Goal: Task Accomplishment & Management: Manage account settings

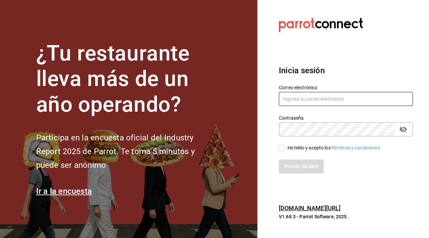
click at [317, 102] on input "text" at bounding box center [346, 99] width 134 height 14
type input "[EMAIL_ADDRESS][DOMAIN_NAME]"
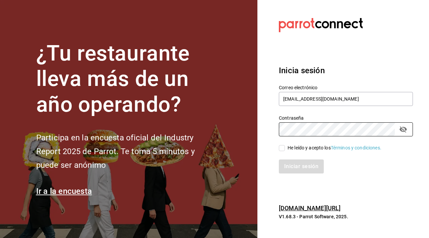
click at [284, 148] on input "He leído y acepto los Términos y condiciones." at bounding box center [282, 148] width 6 height 6
checkbox input "true"
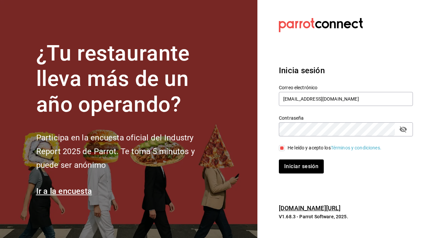
click at [289, 159] on div "Iniciar sesión" at bounding box center [342, 163] width 142 height 22
click at [289, 162] on button "Iniciar sesión" at bounding box center [302, 167] width 46 height 14
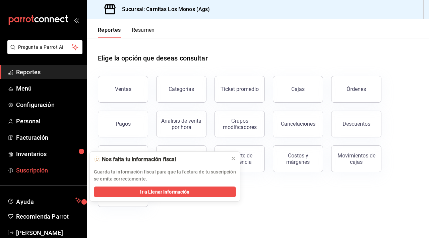
scroll to position [14, 0]
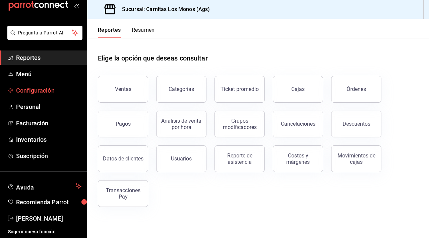
click at [45, 95] on span "Configuración" at bounding box center [48, 90] width 65 height 9
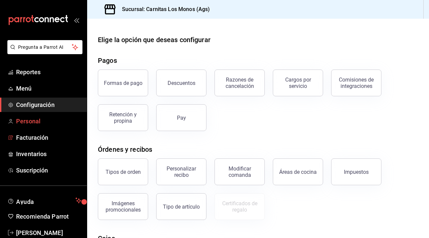
scroll to position [14, 0]
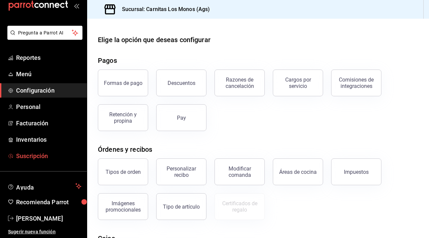
click at [37, 153] on span "Suscripción" at bounding box center [48, 156] width 65 height 9
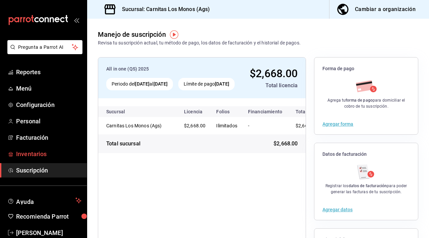
click at [48, 154] on span "Inventarios" at bounding box center [48, 154] width 65 height 9
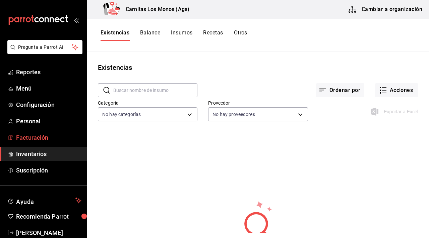
click at [41, 139] on span "Facturación" at bounding box center [48, 137] width 65 height 9
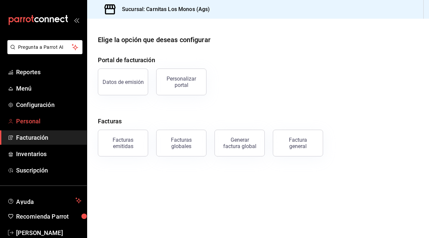
click at [37, 119] on span "Personal" at bounding box center [48, 121] width 65 height 9
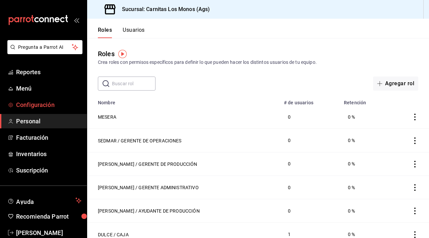
click at [37, 108] on span "Configuración" at bounding box center [48, 104] width 65 height 9
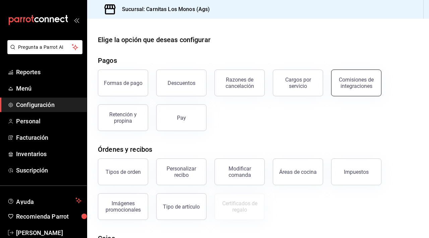
click at [349, 82] on div "Comisiones de integraciones" at bounding box center [356, 83] width 42 height 13
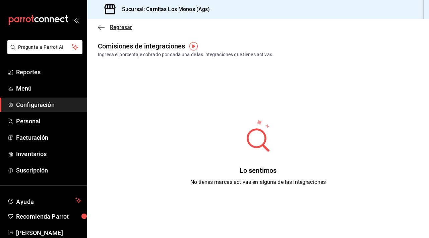
click at [100, 26] on icon "button" at bounding box center [101, 27] width 7 height 6
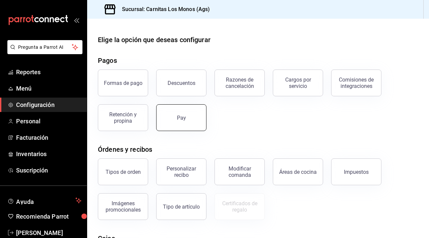
click at [193, 121] on button "Pay" at bounding box center [181, 117] width 50 height 27
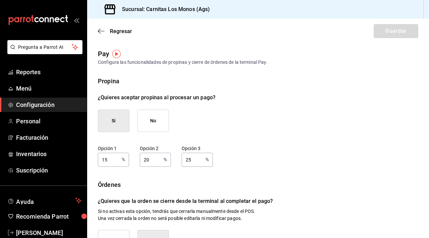
click at [96, 31] on div "Regresar Guardar" at bounding box center [258, 31] width 342 height 25
click at [99, 32] on icon "button" at bounding box center [101, 31] width 7 height 6
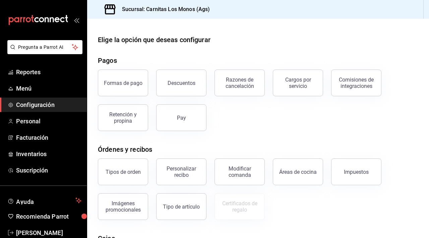
scroll to position [11, 0]
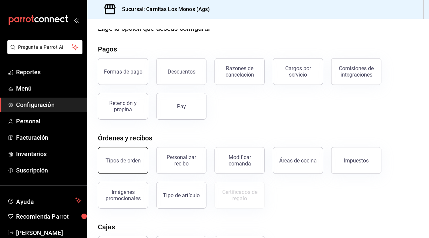
click at [120, 155] on button "Tipos de orden" at bounding box center [123, 160] width 50 height 27
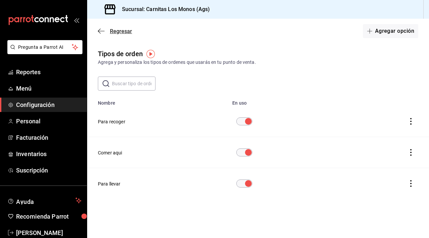
click at [100, 30] on icon "button" at bounding box center [101, 31] width 7 height 6
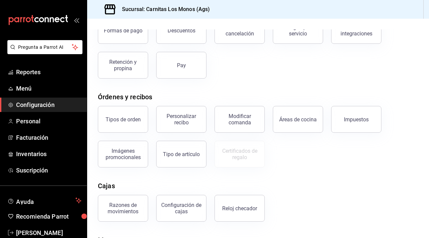
scroll to position [99, 0]
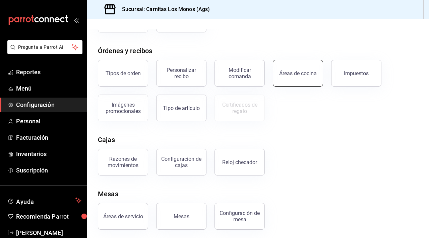
click at [303, 82] on button "Áreas de cocina" at bounding box center [298, 73] width 50 height 27
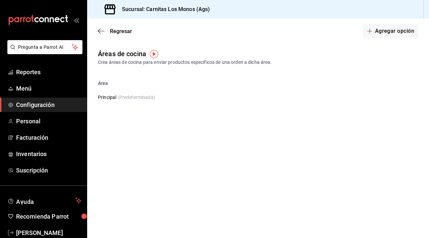
click at [97, 28] on div "Regresar Agregar opción" at bounding box center [258, 31] width 342 height 25
click at [101, 31] on icon "button" at bounding box center [101, 31] width 7 height 0
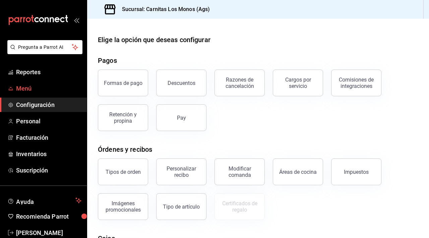
click at [48, 91] on span "Menú" at bounding box center [48, 88] width 65 height 9
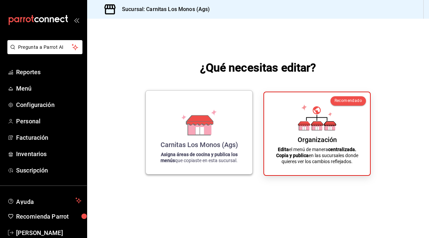
click at [192, 141] on div "Carnitas Los Monos (Ags)" at bounding box center [198, 145] width 77 height 8
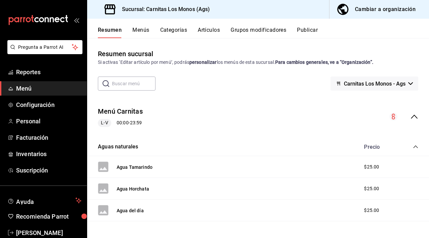
click at [364, 7] on div "Cambiar a organización" at bounding box center [385, 9] width 61 height 9
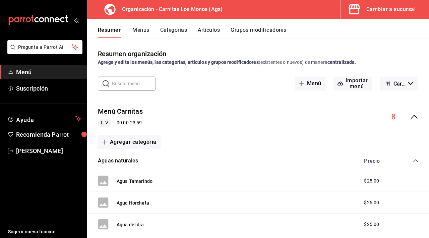
click at [138, 27] on button "Menús" at bounding box center [140, 32] width 17 height 11
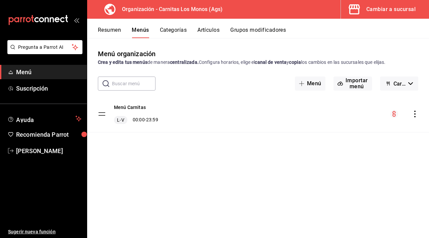
click at [172, 27] on button "Categorías" at bounding box center [173, 32] width 27 height 11
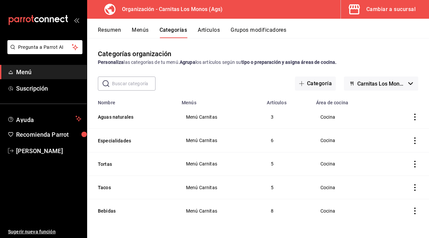
scroll to position [1, 0]
click at [215, 33] on button "Artículos" at bounding box center [209, 32] width 22 height 11
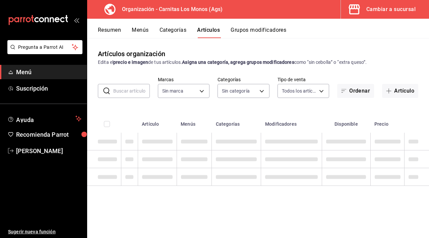
type input "b683126d-130a-4d97-8023-6e1eaf1ccd23"
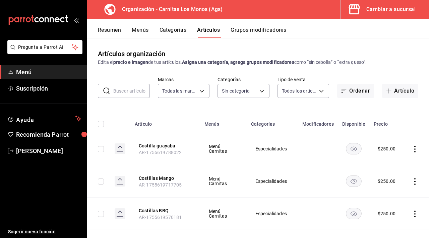
type input "1292b9a4-0829-4e30-be15-0595e43131a1,af353290-ce42-48cf-9a08-4f2d87ccea48,6df01…"
click at [354, 147] on rect "availability-product" at bounding box center [353, 148] width 15 height 11
click at [353, 152] on rect "availability-product" at bounding box center [353, 148] width 15 height 11
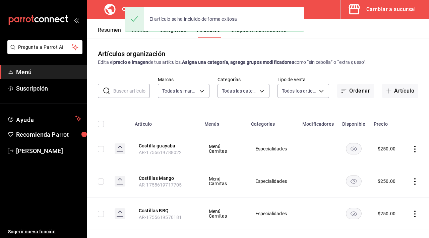
click at [378, 13] on div "Cambiar a sucursal" at bounding box center [390, 9] width 49 height 9
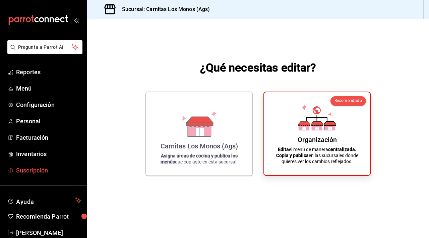
scroll to position [14, 0]
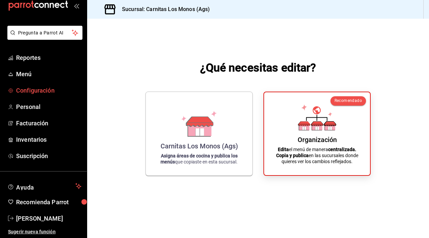
click at [45, 89] on span "Configuración" at bounding box center [48, 90] width 65 height 9
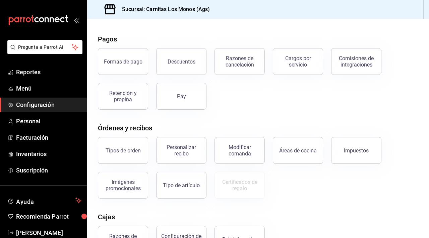
scroll to position [1, 0]
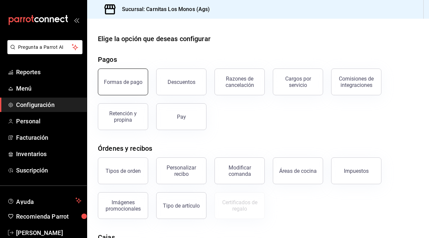
click at [122, 91] on button "Formas de pago" at bounding box center [123, 82] width 50 height 27
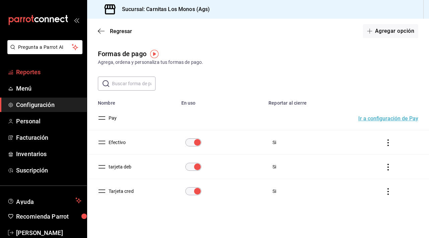
click at [28, 71] on span "Reportes" at bounding box center [48, 72] width 65 height 9
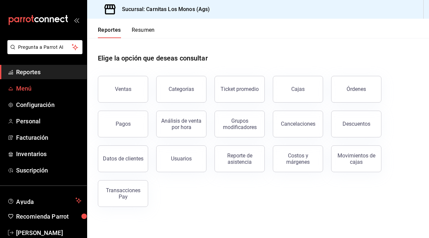
click at [31, 88] on span "Menú" at bounding box center [48, 88] width 65 height 9
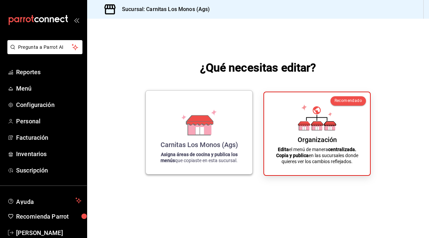
click at [191, 149] on div "Carnitas Los Monos (Ags) Asigna áreas de cocina y publica los menús que copiast…" at bounding box center [199, 132] width 90 height 73
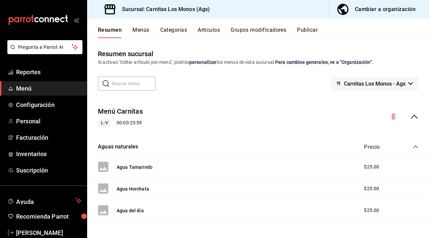
click at [141, 25] on div "Resumen Menús Categorías Artículos Grupos modificadores Publicar" at bounding box center [258, 28] width 342 height 19
click at [142, 30] on button "Menús" at bounding box center [140, 32] width 17 height 11
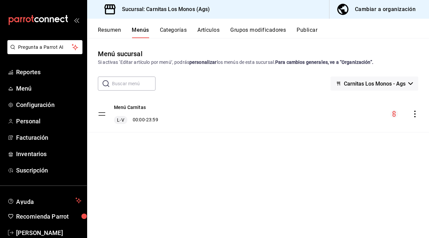
click at [170, 31] on button "Categorías" at bounding box center [173, 32] width 27 height 11
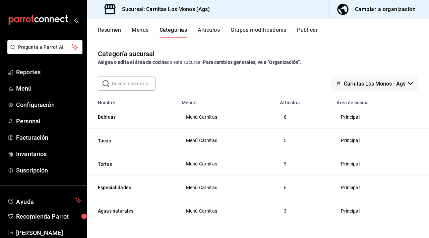
scroll to position [1, 0]
click at [217, 27] on button "Artículos" at bounding box center [209, 32] width 22 height 11
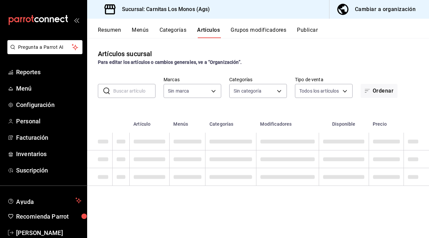
type input "f260c29b-f5f5-405f-ae4a-e5d789d50603"
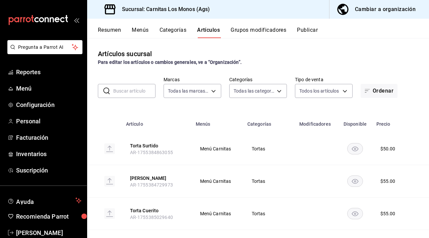
type input "2f85134f-462e-4f5e-9b81-ccf35513a207,f227f28a-4229-421d-a612-9fe7bb028588,5d084…"
click at [262, 29] on button "Grupos modificadores" at bounding box center [258, 32] width 56 height 11
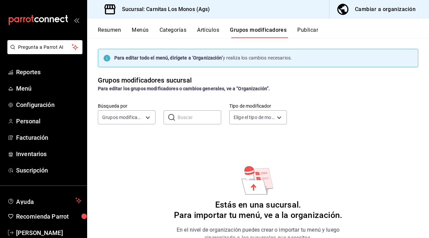
scroll to position [26, 0]
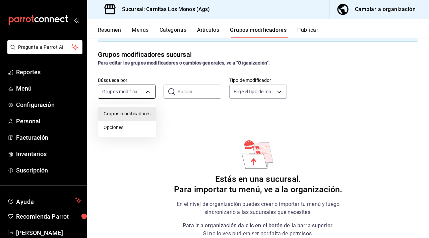
click at [146, 92] on body "Pregunta a Parrot AI Reportes Menú Configuración Personal Facturación Inventari…" at bounding box center [214, 119] width 429 height 238
click at [199, 136] on div at bounding box center [214, 119] width 429 height 238
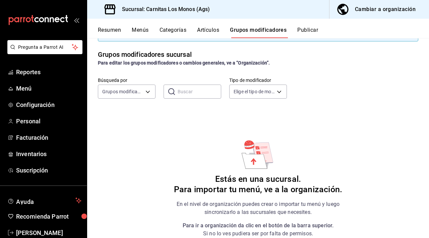
click at [307, 30] on button "Publicar" at bounding box center [307, 32] width 21 height 11
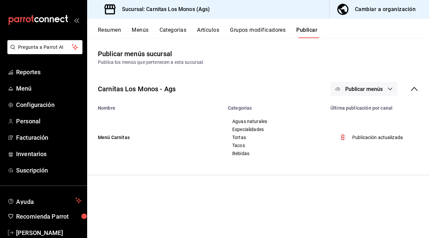
click at [400, 2] on button "Cambiar a organización" at bounding box center [376, 9] width 94 height 19
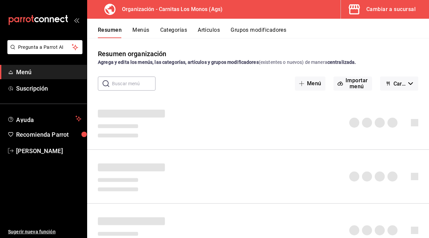
scroll to position [0, 0]
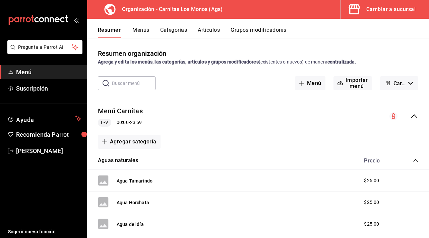
click at [60, 18] on icon "mailbox folders" at bounding box center [38, 20] width 60 height 10
click at [59, 90] on span "Suscripción" at bounding box center [48, 88] width 65 height 9
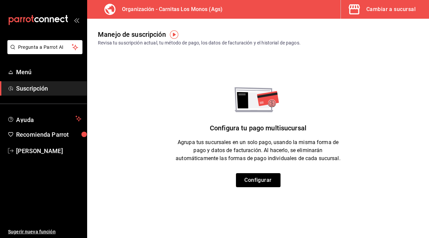
click at [368, 19] on div "Manejo de suscripción Revisa tu suscripción actual, tu método de pago, los dato…" at bounding box center [258, 33] width 342 height 28
click at [382, 16] on button "Cambiar a sucursal" at bounding box center [382, 9] width 83 height 19
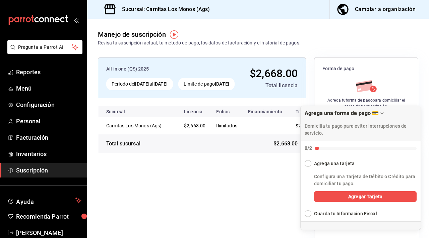
click at [243, 191] on div "All in one (QS) 2025 Periodo del [DATE] al [DATE] Límite de pago [DATE] $2,668.…" at bounding box center [202, 181] width 208 height 249
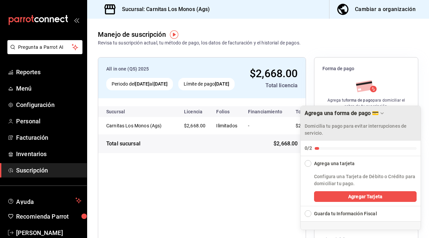
click at [379, 114] on icon "Drag to move checklist" at bounding box center [381, 113] width 5 height 5
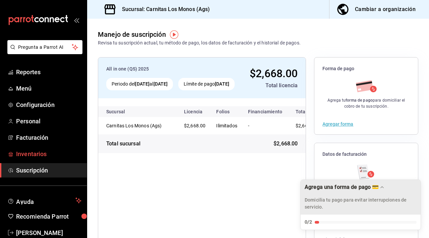
click at [40, 154] on span "Inventarios" at bounding box center [48, 154] width 65 height 9
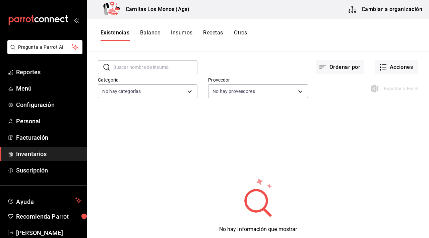
scroll to position [23, 0]
click at [211, 35] on button "Recetas" at bounding box center [213, 34] width 20 height 11
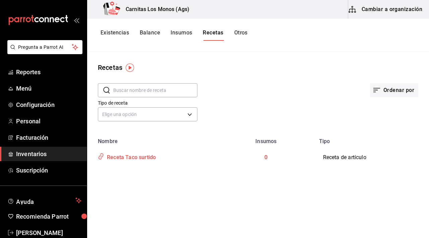
click at [146, 157] on div "Receta Taco surtido" at bounding box center [130, 156] width 52 height 10
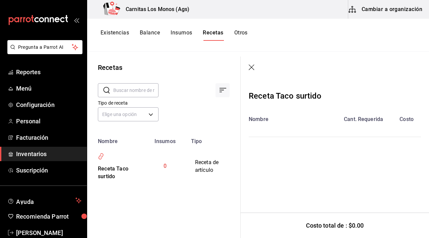
click at [243, 32] on button "Otros" at bounding box center [240, 34] width 13 height 11
